Goal: Task Accomplishment & Management: Use online tool/utility

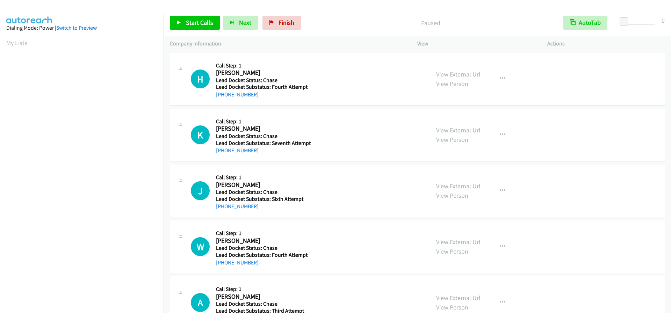
click at [636, 20] on div at bounding box center [639, 22] width 32 height 6
click at [639, 20] on span at bounding box center [636, 21] width 8 height 8
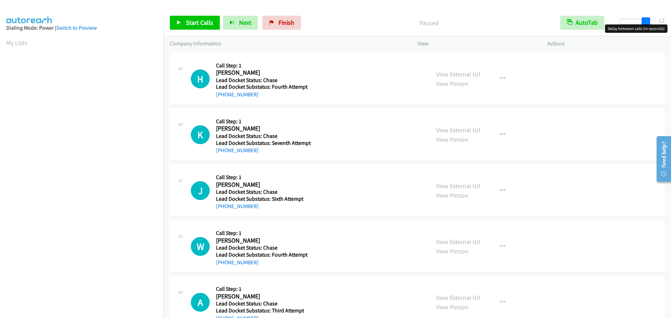
click at [649, 22] on div at bounding box center [636, 22] width 32 height 6
click at [199, 21] on span "Start Calls" at bounding box center [199, 23] width 27 height 8
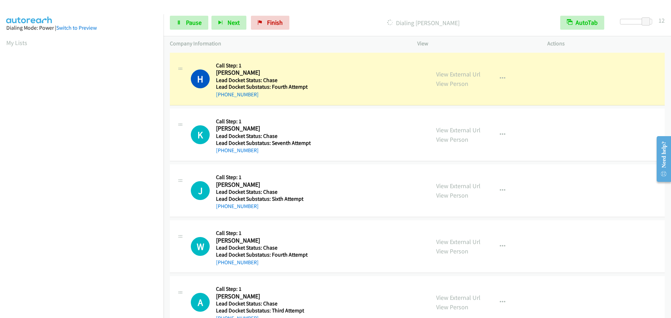
click at [297, 64] on h5 "Call Step: 1" at bounding box center [262, 65] width 93 height 7
drag, startPoint x: 257, startPoint y: 96, endPoint x: 223, endPoint y: 96, distance: 33.5
click at [223, 96] on div "+1 817-705-3395" at bounding box center [262, 94] width 93 height 8
copy link "817-705-3395"
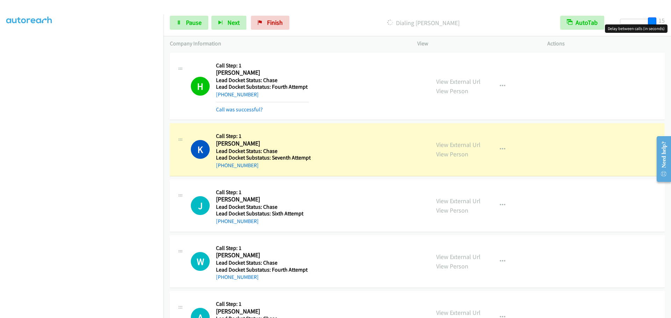
drag, startPoint x: 655, startPoint y: 19, endPoint x: 670, endPoint y: 18, distance: 15.4
click at [670, 18] on div "Start Calls Pause Next Finish Dialing Katelynn Lux AutoTab AutoTab 15" at bounding box center [416, 22] width 507 height 27
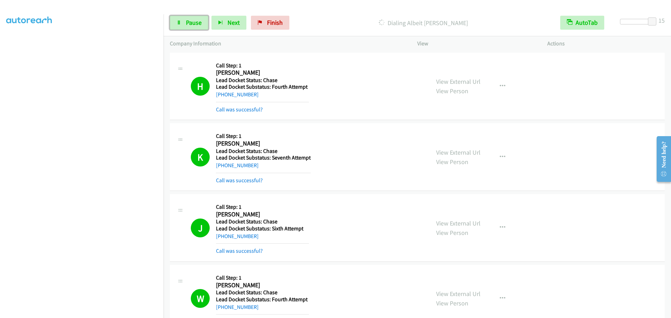
drag, startPoint x: 190, startPoint y: 19, endPoint x: 159, endPoint y: 53, distance: 46.8
click at [190, 19] on span "Pause" at bounding box center [194, 23] width 16 height 8
click at [182, 16] on link "Start Calls" at bounding box center [195, 23] width 50 height 14
click at [649, 20] on span at bounding box center [652, 21] width 8 height 8
click at [642, 21] on div at bounding box center [636, 22] width 32 height 6
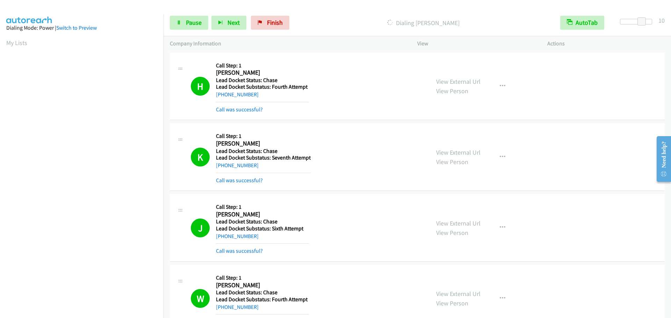
scroll to position [74, 0]
click at [265, 98] on div "+1 817-705-3395" at bounding box center [262, 94] width 93 height 8
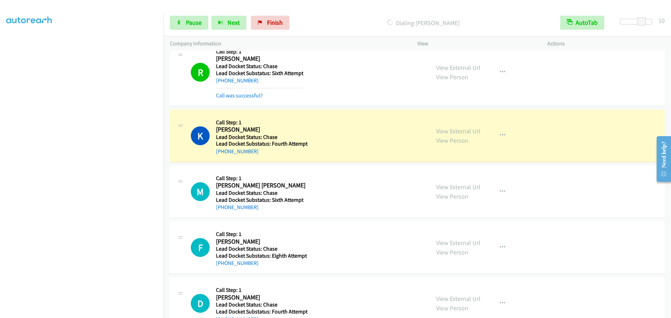
scroll to position [1064, 0]
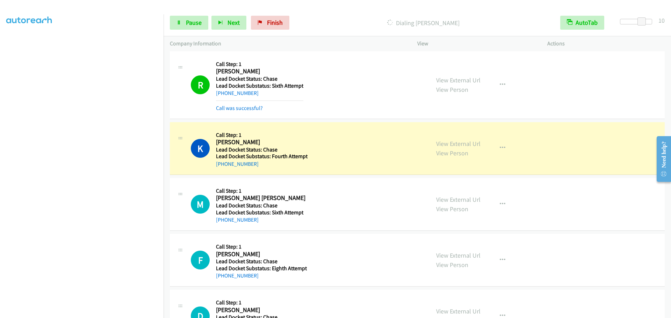
click at [266, 167] on div "+1 704-701-2950" at bounding box center [262, 164] width 92 height 8
drag, startPoint x: 257, startPoint y: 168, endPoint x: 222, endPoint y: 171, distance: 35.1
click at [222, 171] on div "K Callback Scheduled Call Step: 1 Keith Sheu America/New_York Lead Docket Statu…" at bounding box center [417, 148] width 495 height 53
copy link "704-701-2950"
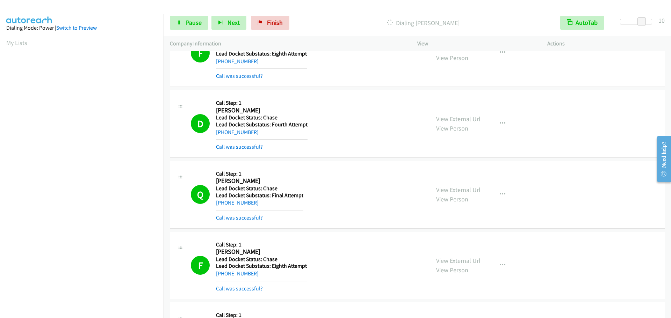
scroll to position [74, 0]
click at [187, 17] on link "Pause" at bounding box center [189, 23] width 38 height 14
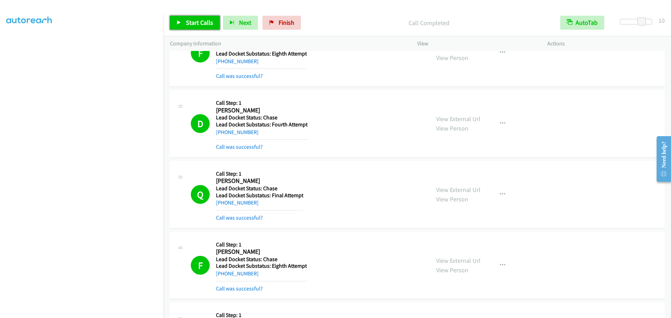
click at [184, 23] on link "Start Calls" at bounding box center [195, 23] width 50 height 14
click at [196, 28] on link "Pause" at bounding box center [189, 23] width 38 height 14
click at [176, 14] on div "Start Calls Pause Next Finish Call Completed AutoTab AutoTab 10" at bounding box center [416, 22] width 507 height 27
click at [179, 19] on link "Start Calls" at bounding box center [195, 23] width 50 height 14
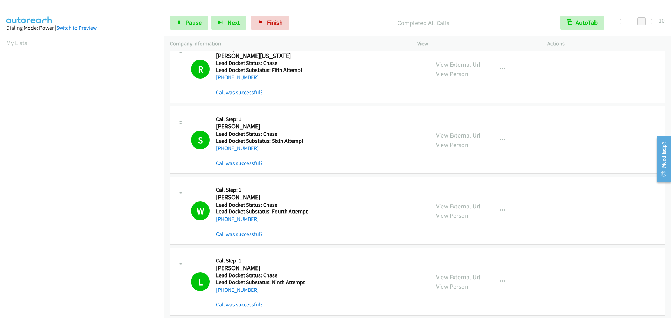
scroll to position [1819, 0]
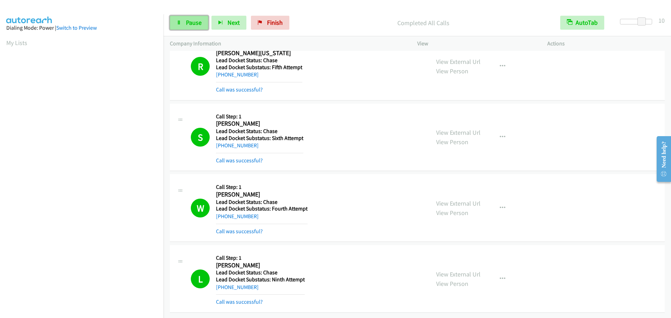
click at [186, 27] on link "Pause" at bounding box center [189, 23] width 38 height 14
click at [187, 24] on span "Start Calls" at bounding box center [199, 23] width 27 height 8
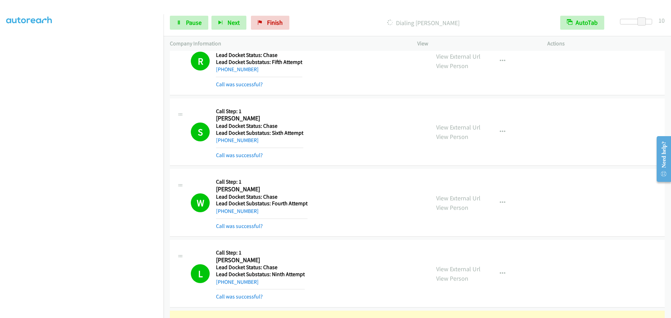
scroll to position [73, 0]
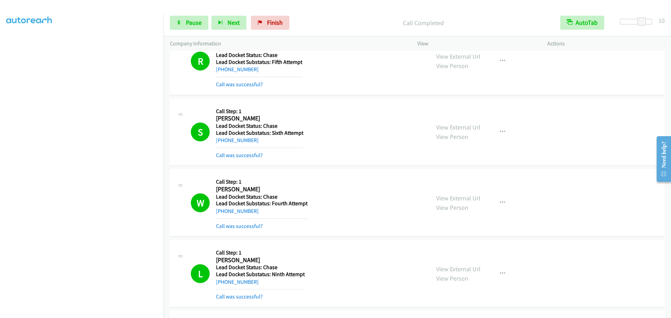
click at [650, 22] on div at bounding box center [636, 22] width 32 height 6
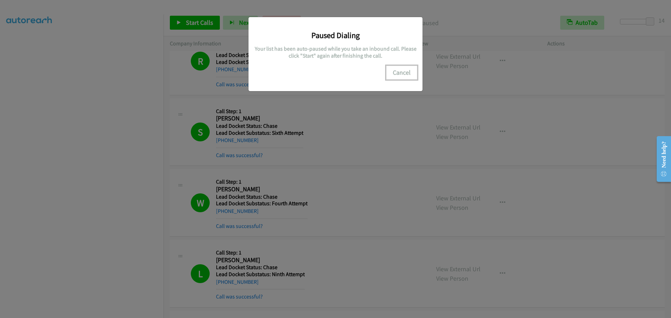
click at [399, 70] on button "Cancel" at bounding box center [401, 73] width 31 height 14
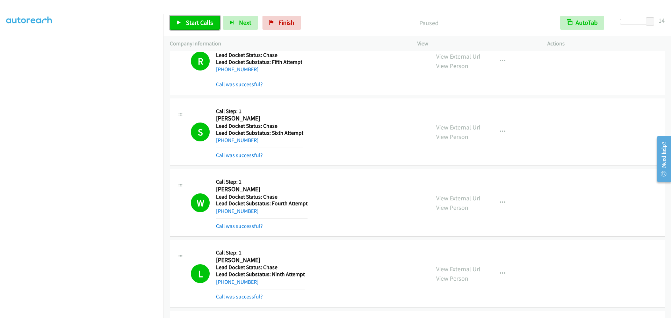
click at [189, 25] on span "Start Calls" at bounding box center [199, 23] width 27 height 8
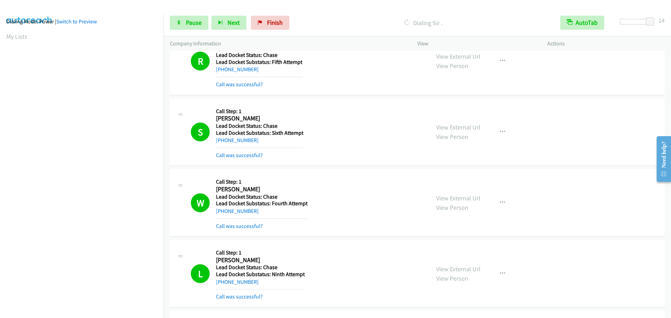
scroll to position [3, 0]
click at [637, 22] on div at bounding box center [639, 22] width 32 height 6
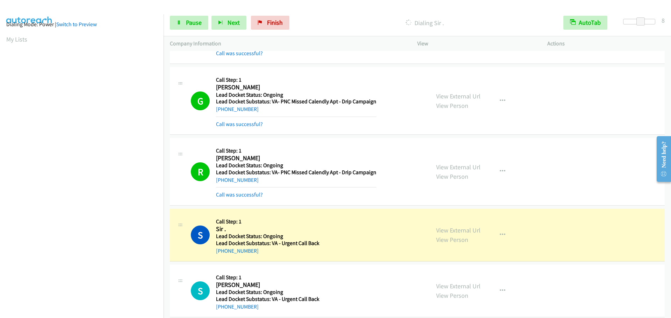
scroll to position [2870, 0]
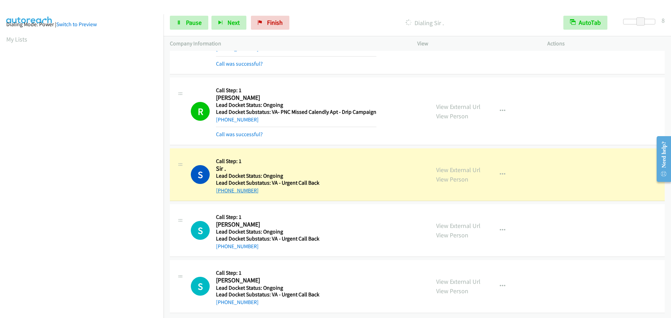
drag, startPoint x: 261, startPoint y: 184, endPoint x: 222, endPoint y: 187, distance: 39.2
click at [222, 187] on div "+1 478-397-8380" at bounding box center [267, 191] width 103 height 8
copy link "478-397-8380"
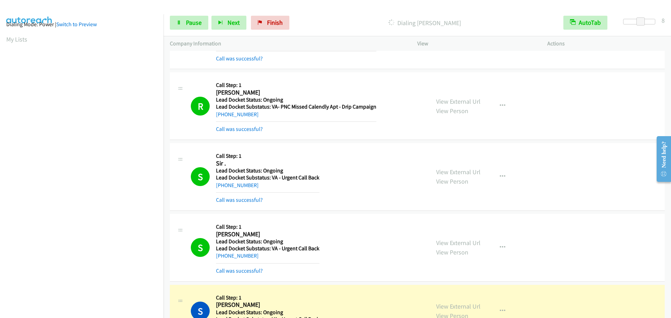
scroll to position [74, 0]
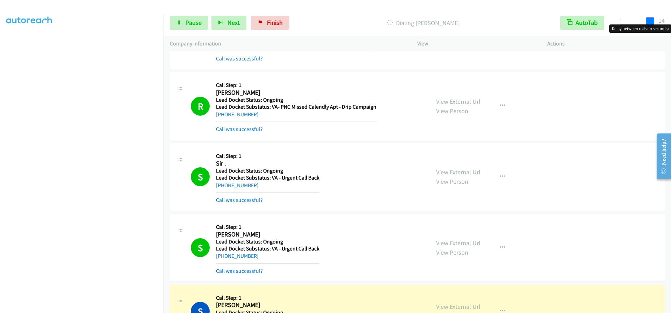
drag, startPoint x: 652, startPoint y: 21, endPoint x: 656, endPoint y: 21, distance: 4.2
click at [652, 21] on div at bounding box center [636, 22] width 32 height 6
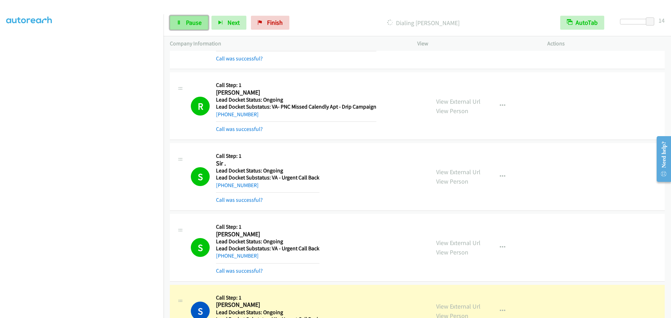
click at [188, 21] on span "Pause" at bounding box center [194, 23] width 16 height 8
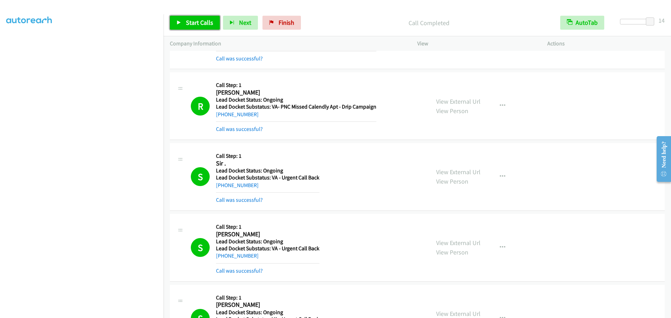
click at [192, 23] on span "Start Calls" at bounding box center [199, 23] width 27 height 8
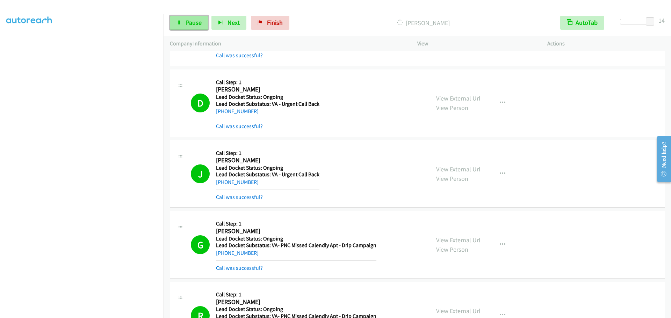
click at [188, 25] on span "Pause" at bounding box center [194, 23] width 16 height 8
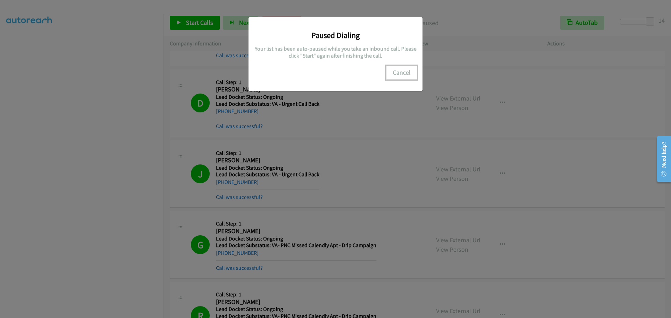
drag, startPoint x: 411, startPoint y: 73, endPoint x: 407, endPoint y: 72, distance: 3.9
click at [410, 73] on button "Cancel" at bounding box center [401, 73] width 31 height 14
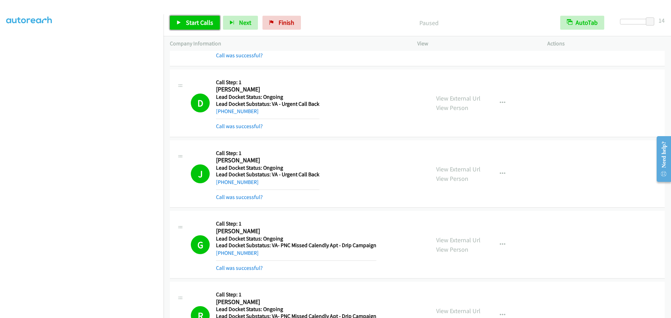
click at [177, 17] on link "Start Calls" at bounding box center [195, 23] width 50 height 14
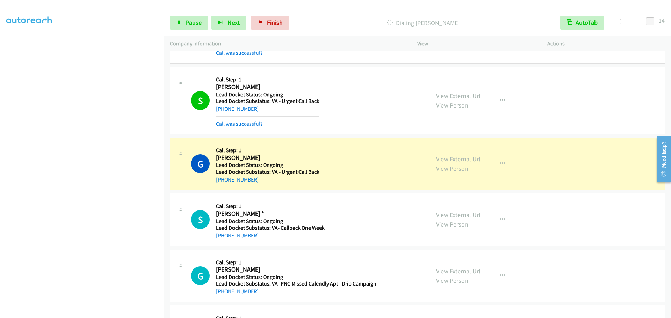
scroll to position [3884, 0]
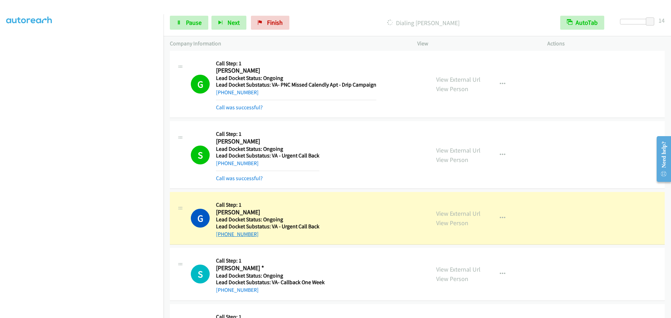
drag, startPoint x: 259, startPoint y: 234, endPoint x: 224, endPoint y: 234, distance: 34.9
click at [223, 234] on div "+1 916-752-5775" at bounding box center [267, 234] width 103 height 8
copy link "916-752-5775"
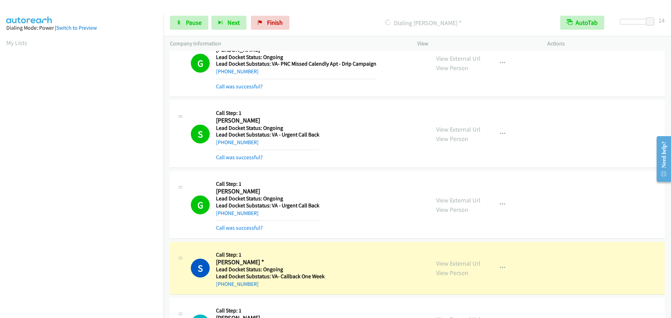
scroll to position [3989, 0]
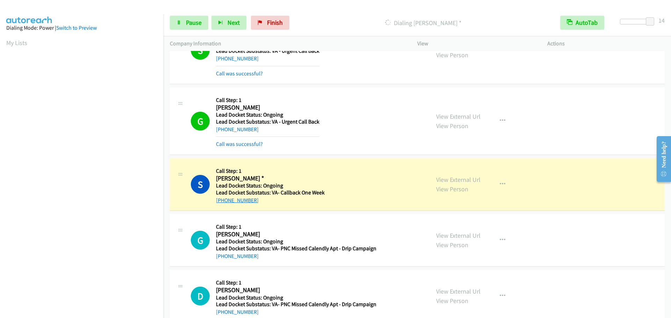
drag, startPoint x: 256, startPoint y: 198, endPoint x: 223, endPoint y: 199, distance: 32.5
click at [223, 200] on div "+1 360-772-8112" at bounding box center [270, 200] width 109 height 8
copy link "360-772-8112"
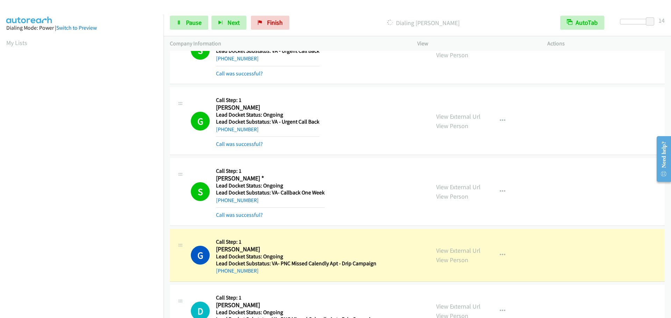
scroll to position [74, 0]
click at [196, 23] on span "Pause" at bounding box center [194, 23] width 16 height 8
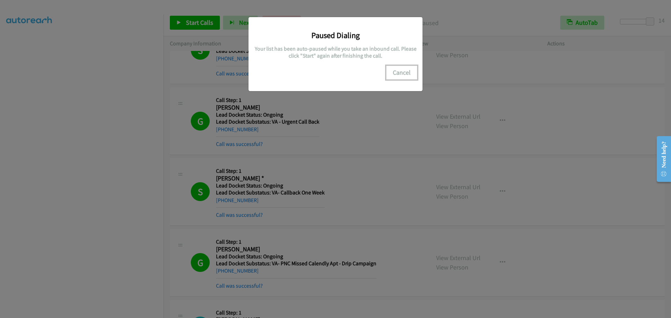
click at [400, 74] on button "Cancel" at bounding box center [401, 73] width 31 height 14
click at [393, 77] on button "Cancel" at bounding box center [401, 73] width 31 height 14
click at [189, 21] on div "Paused Dialing Your list has been auto-paused while you take an inbound call. P…" at bounding box center [335, 162] width 671 height 312
click at [397, 77] on button "Cancel" at bounding box center [401, 73] width 31 height 14
click at [409, 75] on button "Cancel" at bounding box center [401, 73] width 31 height 14
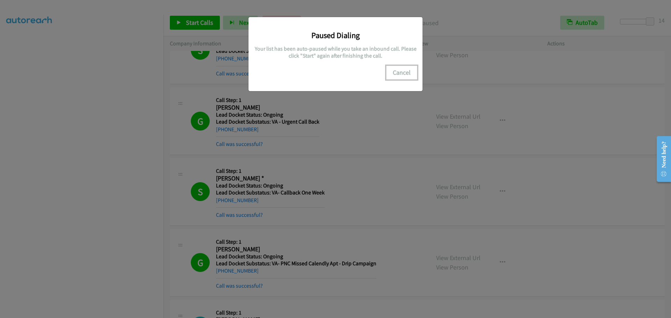
click at [395, 70] on button "Cancel" at bounding box center [401, 73] width 31 height 14
click at [394, 68] on button "Cancel" at bounding box center [401, 73] width 31 height 14
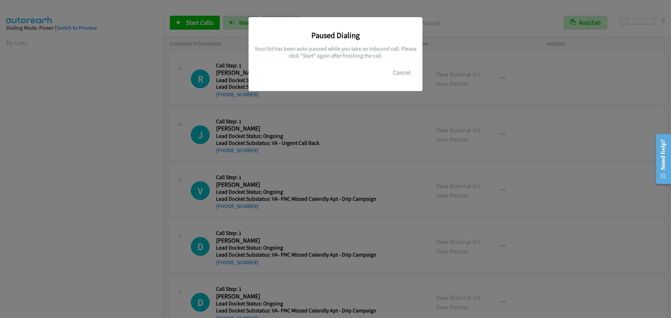
scroll to position [74, 0]
click at [392, 74] on button "Cancel" at bounding box center [401, 73] width 31 height 14
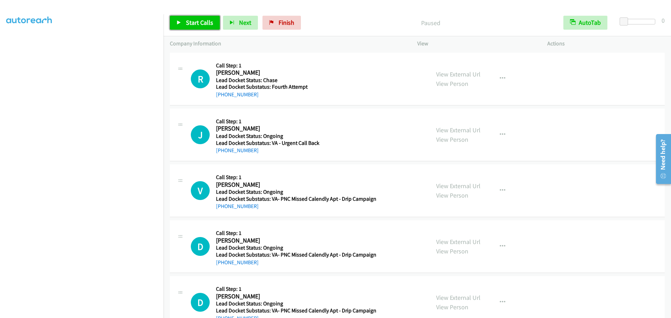
click at [190, 26] on span "Start Calls" at bounding box center [199, 23] width 27 height 8
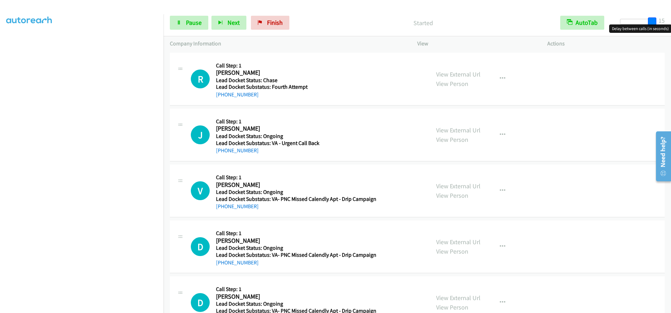
click at [652, 23] on div at bounding box center [636, 22] width 32 height 6
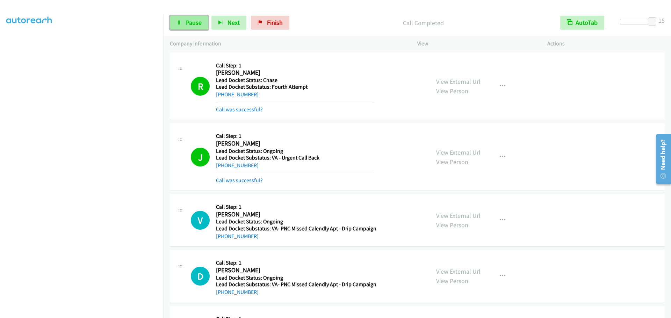
click at [176, 19] on link "Pause" at bounding box center [189, 23] width 38 height 14
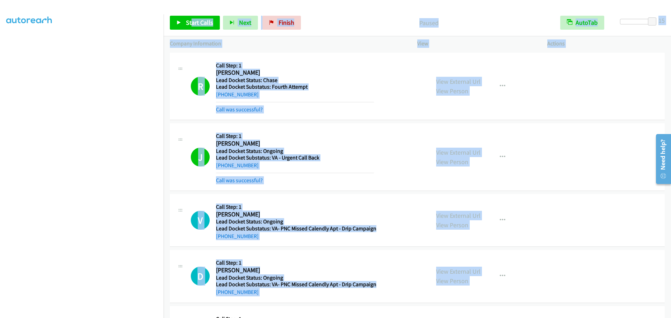
drag, startPoint x: 526, startPoint y: 280, endPoint x: 283, endPoint y: 96, distance: 304.7
click at [187, 0] on div "Start Calls Pause Next Finish Paused AutoTab AutoTab 15 Company Information Inf…" at bounding box center [335, 0] width 671 height 0
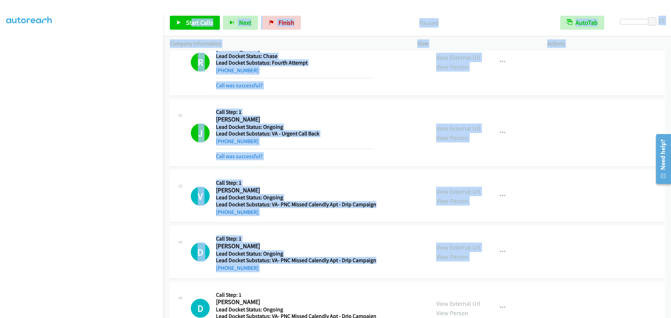
scroll to position [0, 0]
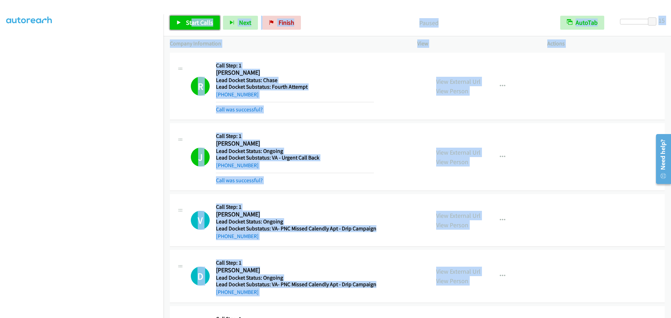
click at [174, 19] on link "Start Calls" at bounding box center [195, 23] width 50 height 14
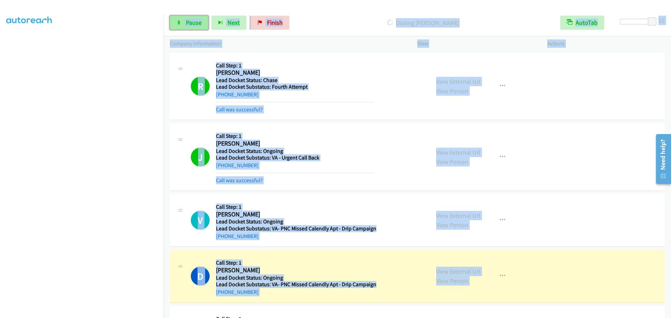
click at [182, 23] on link "Pause" at bounding box center [189, 23] width 38 height 14
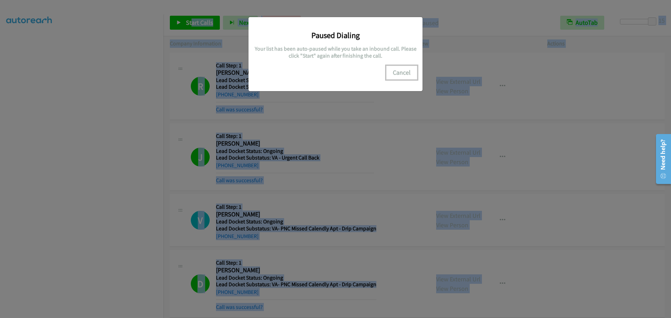
click at [411, 75] on button "Cancel" at bounding box center [401, 73] width 31 height 14
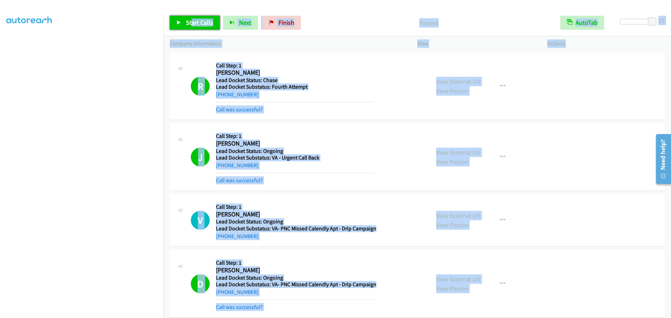
click at [183, 16] on link "Start Calls" at bounding box center [195, 23] width 50 height 14
click at [345, 70] on h2 "Richard Trinidad" at bounding box center [295, 73] width 158 height 8
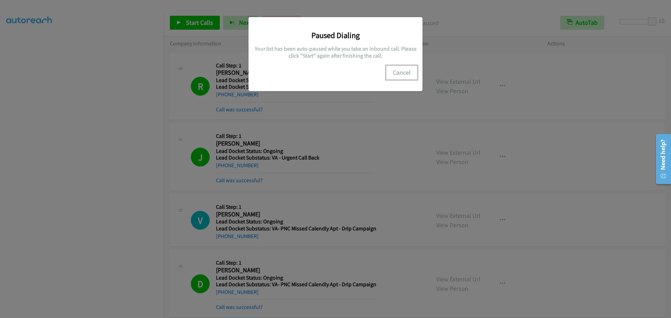
drag, startPoint x: 398, startPoint y: 73, endPoint x: 392, endPoint y: 75, distance: 6.1
click at [398, 73] on button "Cancel" at bounding box center [401, 73] width 31 height 14
click at [401, 72] on button "Cancel" at bounding box center [401, 73] width 31 height 14
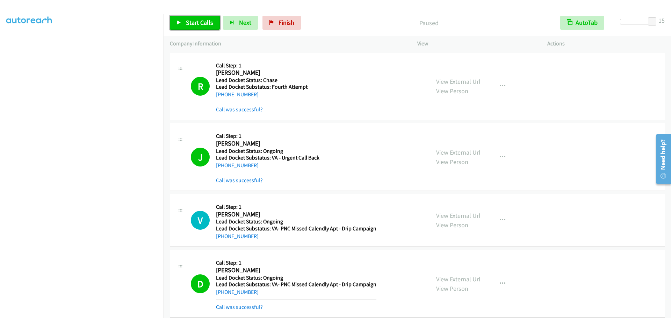
click at [199, 24] on span "Start Calls" at bounding box center [199, 23] width 27 height 8
drag, startPoint x: 196, startPoint y: 30, endPoint x: 183, endPoint y: 26, distance: 13.9
click at [196, 30] on link "Pause" at bounding box center [189, 23] width 38 height 14
click at [202, 18] on link "Start Calls" at bounding box center [195, 23] width 50 height 14
click at [190, 21] on span "Pause" at bounding box center [194, 23] width 16 height 8
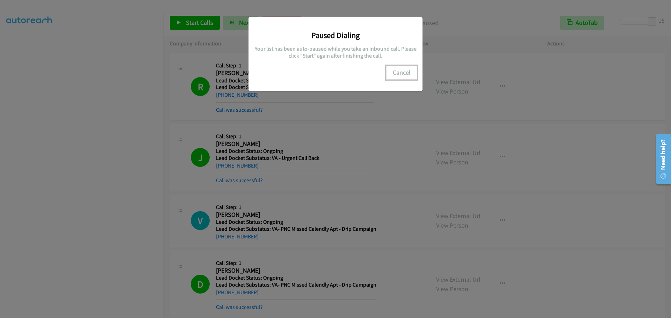
click at [395, 72] on button "Cancel" at bounding box center [401, 73] width 31 height 14
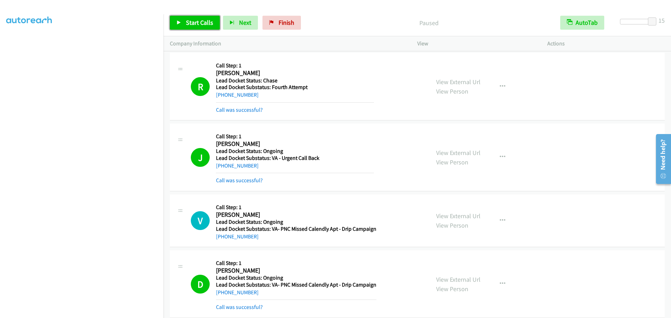
click at [177, 28] on link "Start Calls" at bounding box center [195, 23] width 50 height 14
click at [182, 21] on link "Pause" at bounding box center [189, 23] width 38 height 14
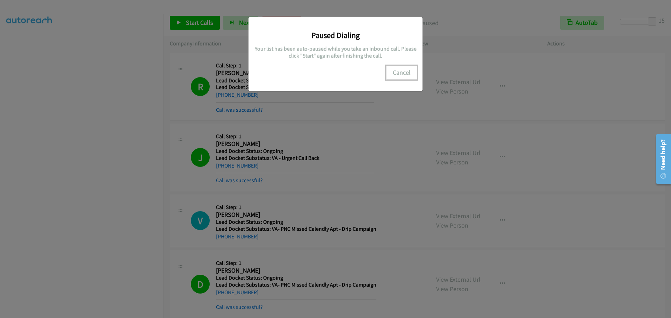
click at [409, 71] on button "Cancel" at bounding box center [401, 73] width 31 height 14
drag, startPoint x: 410, startPoint y: 77, endPoint x: 407, endPoint y: 75, distance: 3.8
click at [410, 77] on button "Cancel" at bounding box center [401, 73] width 31 height 14
click at [393, 71] on button "Cancel" at bounding box center [401, 73] width 31 height 14
click at [406, 71] on button "Cancel" at bounding box center [401, 73] width 31 height 14
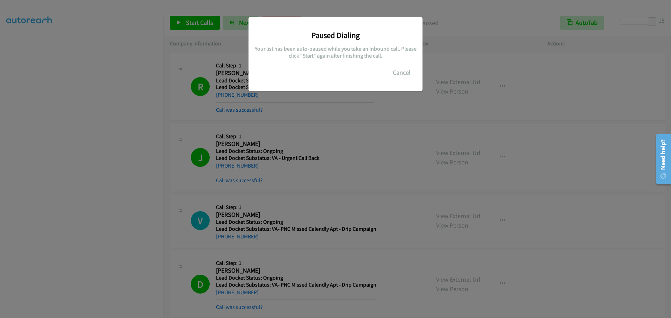
click at [57, 134] on div "Paused Dialing Your list has been auto-paused while you take an inbound call. P…" at bounding box center [335, 162] width 671 height 312
click at [403, 72] on button "Cancel" at bounding box center [401, 73] width 31 height 14
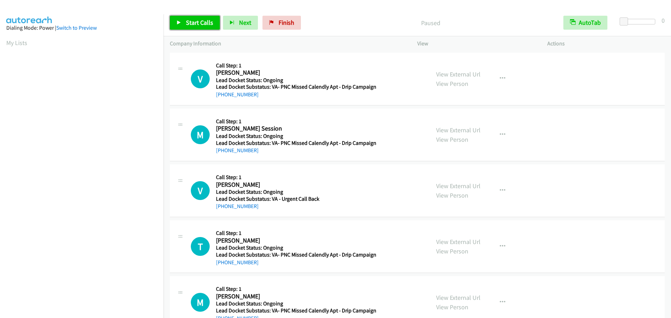
click at [183, 19] on link "Start Calls" at bounding box center [195, 23] width 50 height 14
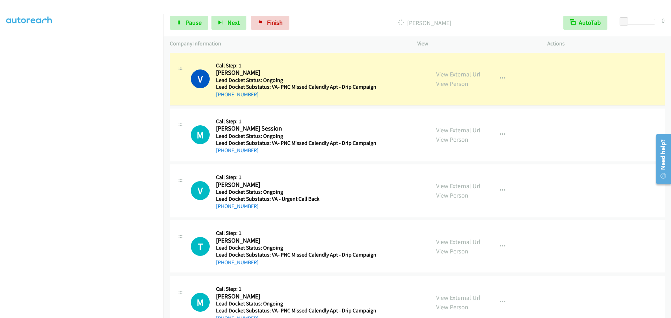
scroll to position [73, 0]
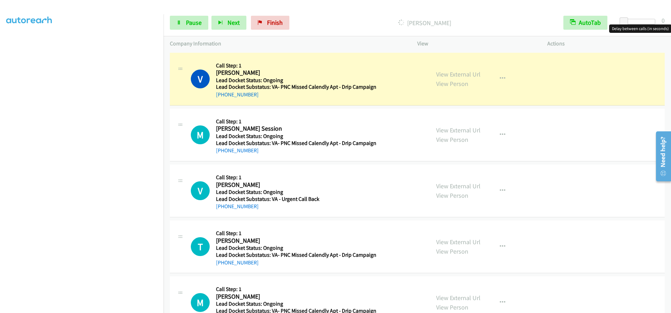
click at [651, 20] on div at bounding box center [639, 22] width 32 height 6
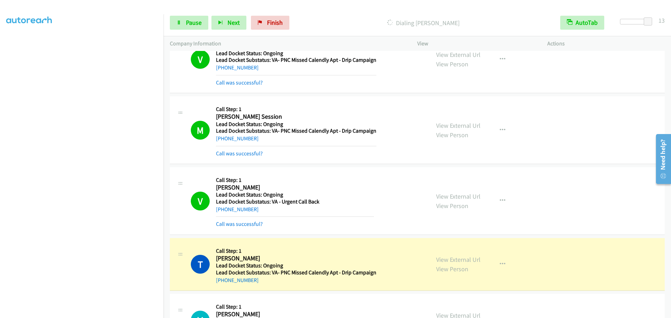
scroll to position [35, 0]
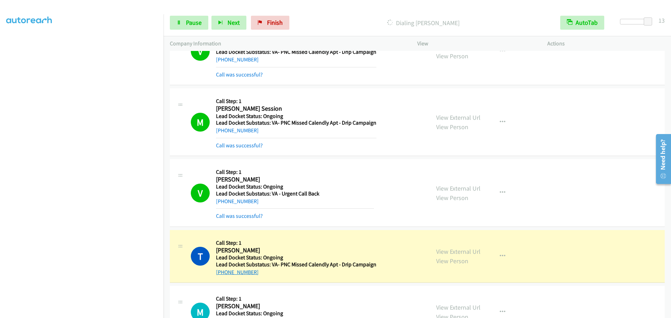
drag, startPoint x: 255, startPoint y: 273, endPoint x: 223, endPoint y: 274, distance: 31.8
click at [223, 274] on div "+1 503-913-0245" at bounding box center [296, 272] width 160 height 8
copy link "503-913-0245"
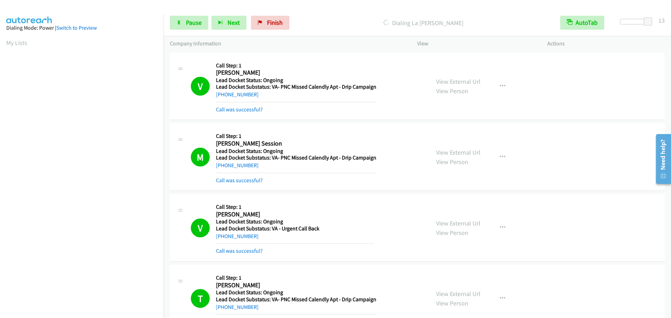
scroll to position [74, 0]
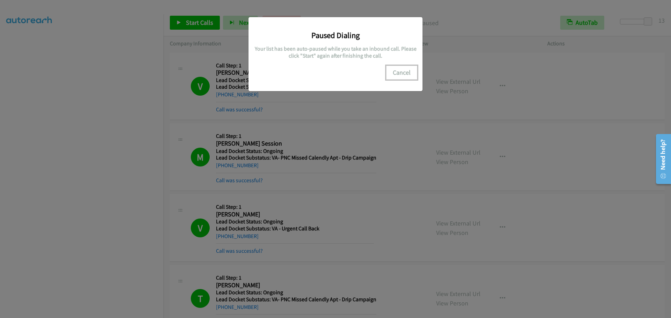
click at [402, 73] on button "Cancel" at bounding box center [401, 73] width 31 height 14
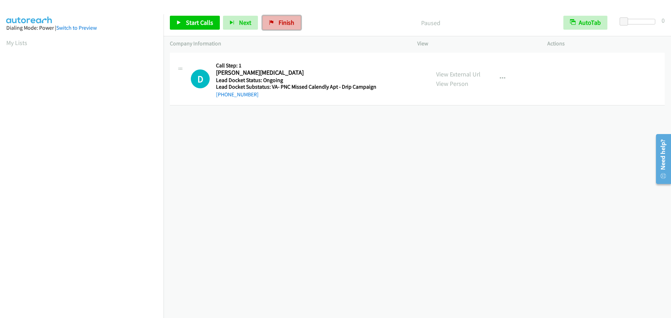
click at [273, 24] on link "Finish" at bounding box center [281, 23] width 38 height 14
